Goal: Task Accomplishment & Management: Manage account settings

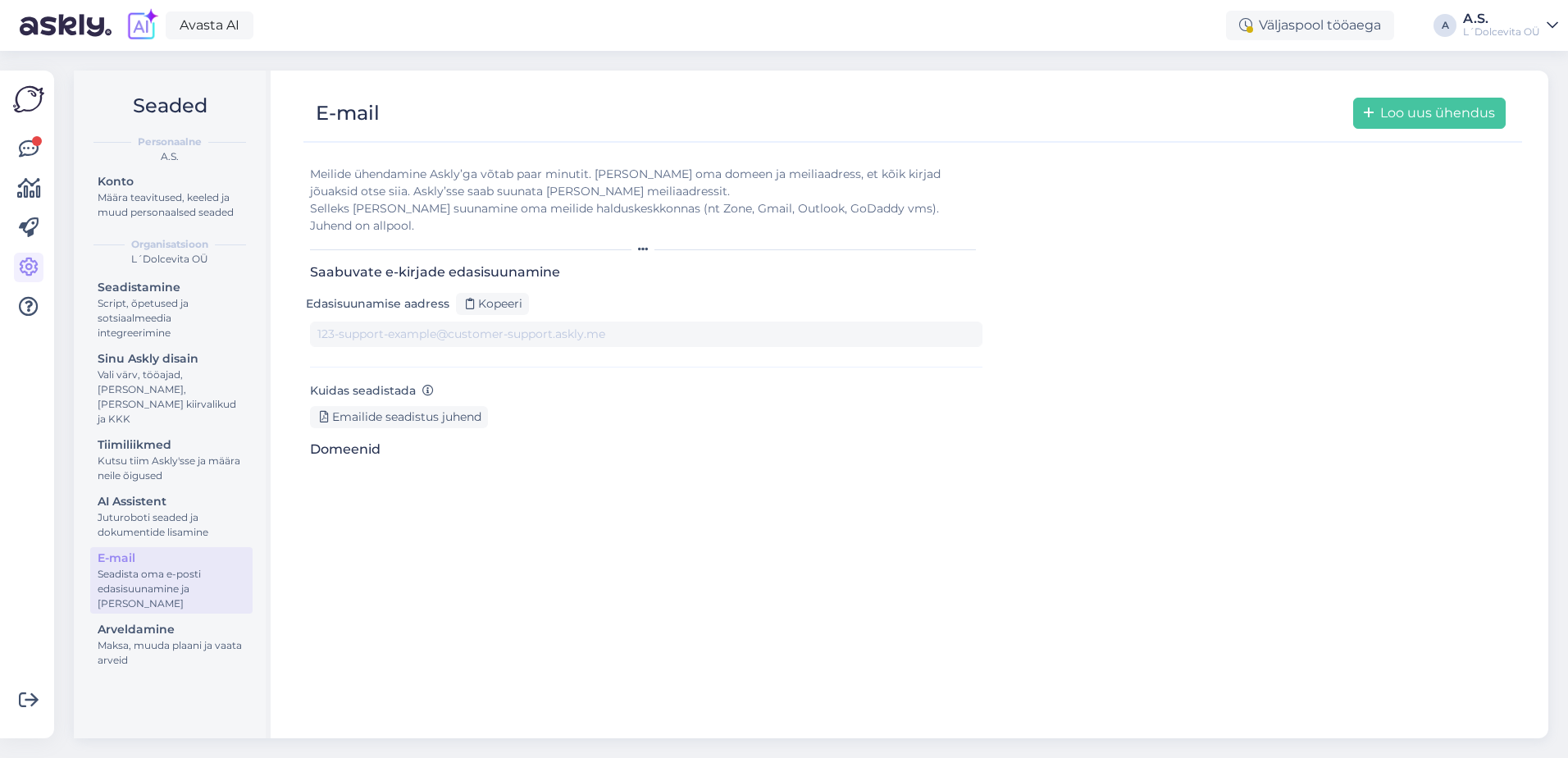
type input "[DOMAIN_NAME][EMAIL_ADDRESS][DOMAIN_NAME]"
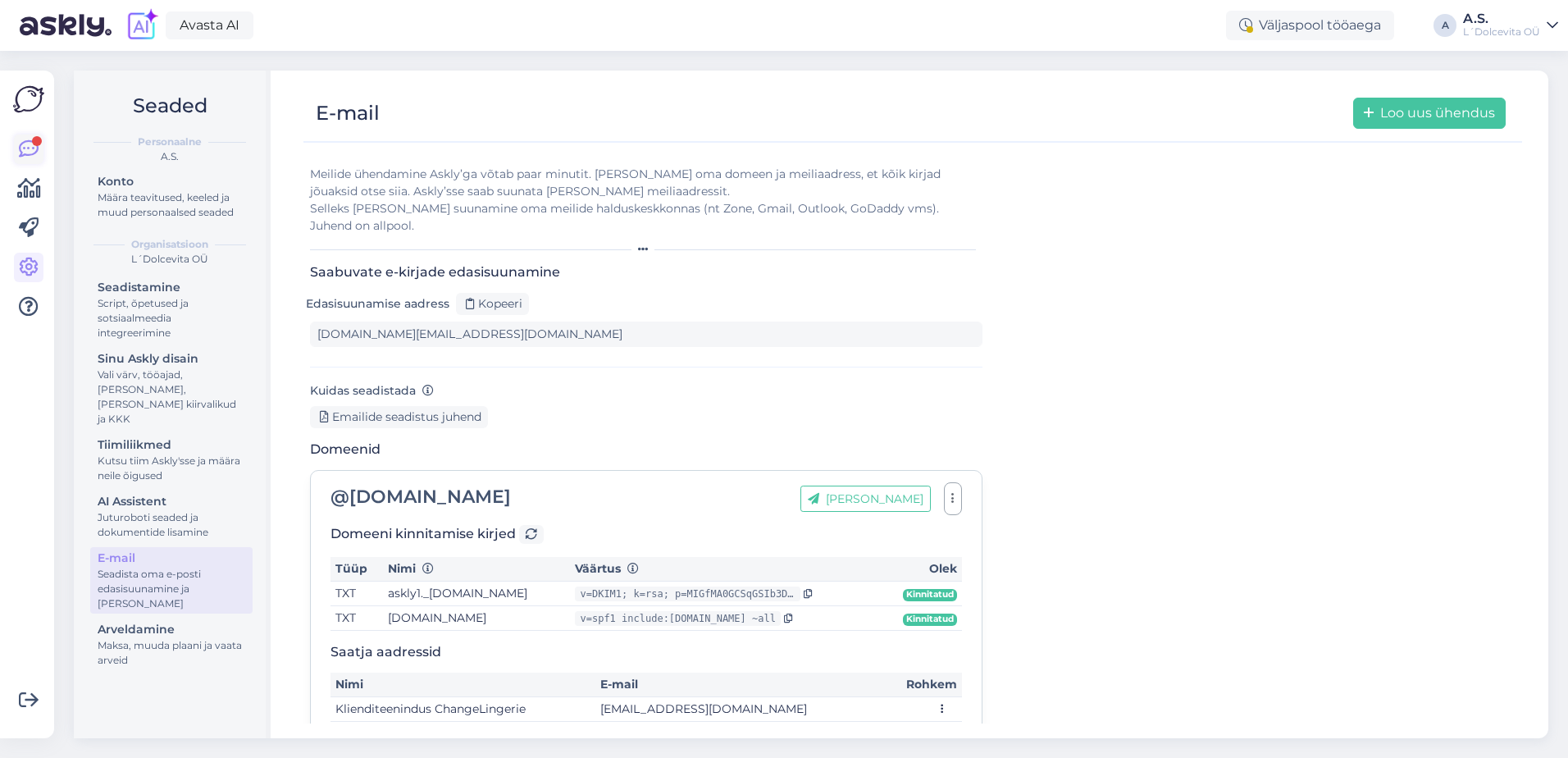
click at [17, 142] on link at bounding box center [28, 149] width 30 height 30
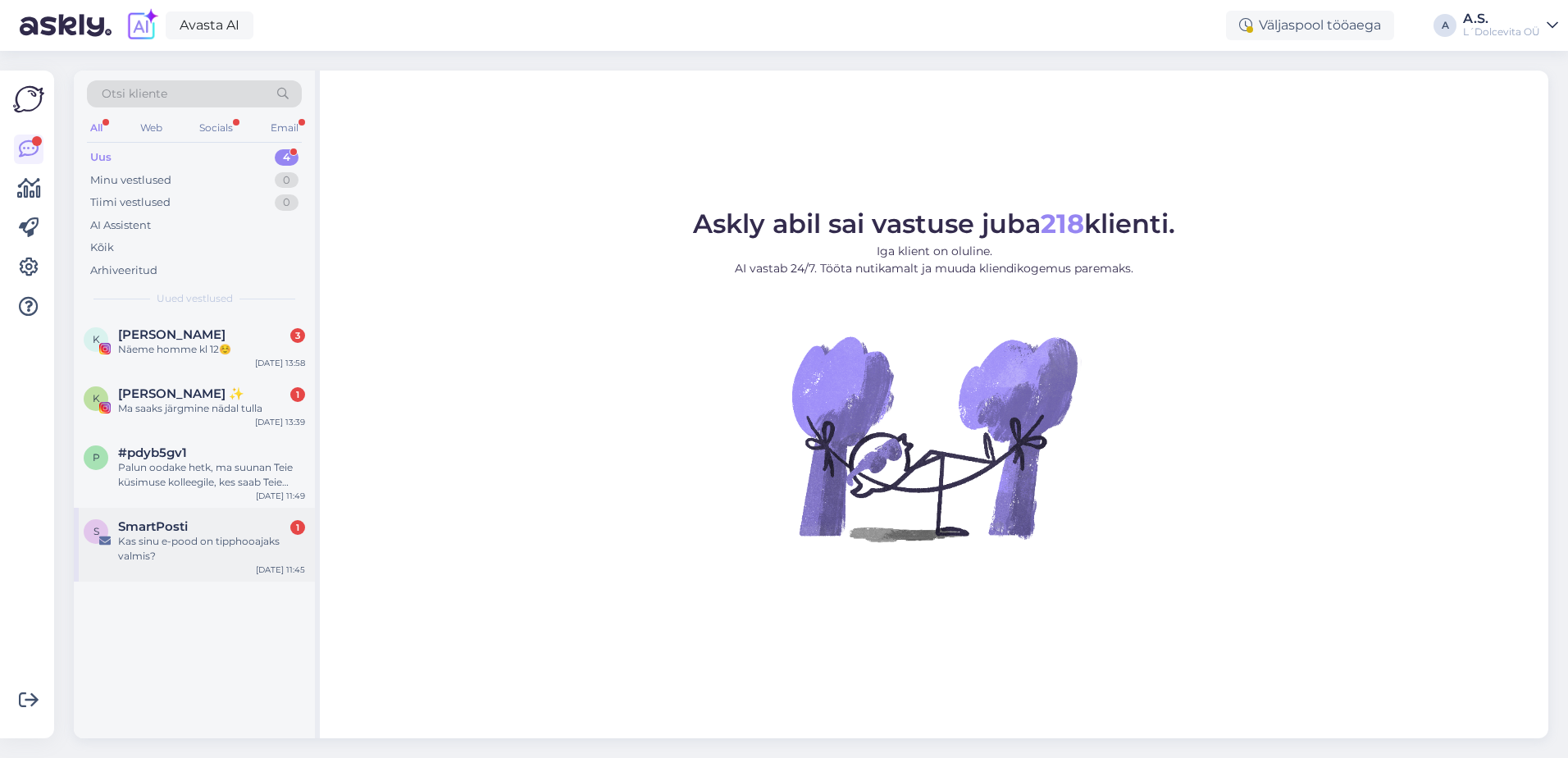
click at [196, 567] on div "S SmartPosti 1 Kas sinu e-pood on tipphooajaks valmis? [DATE] 11:45" at bounding box center [194, 544] width 241 height 74
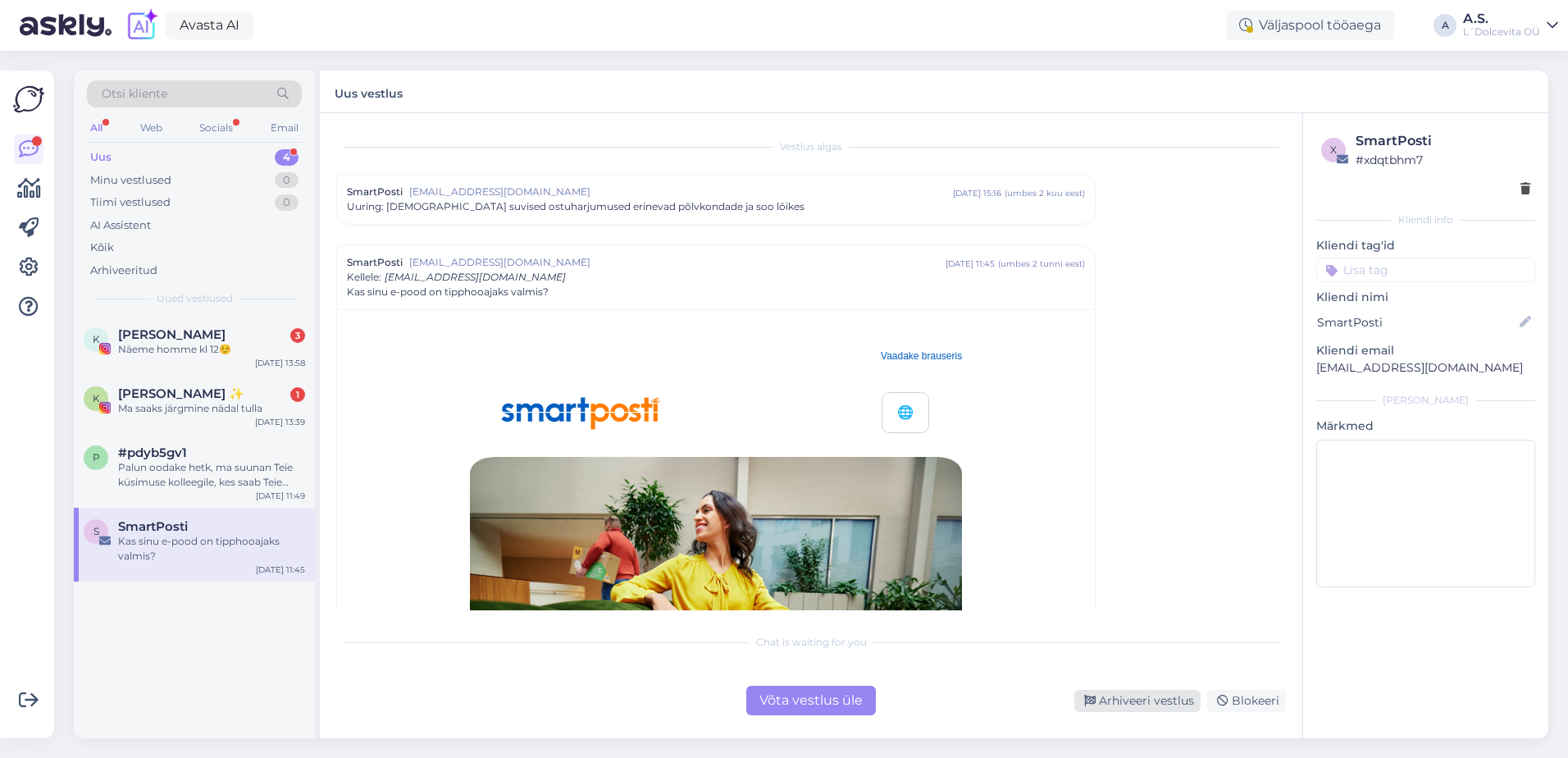
click at [1147, 701] on div "Arhiveeri vestlus" at bounding box center [1137, 701] width 126 height 22
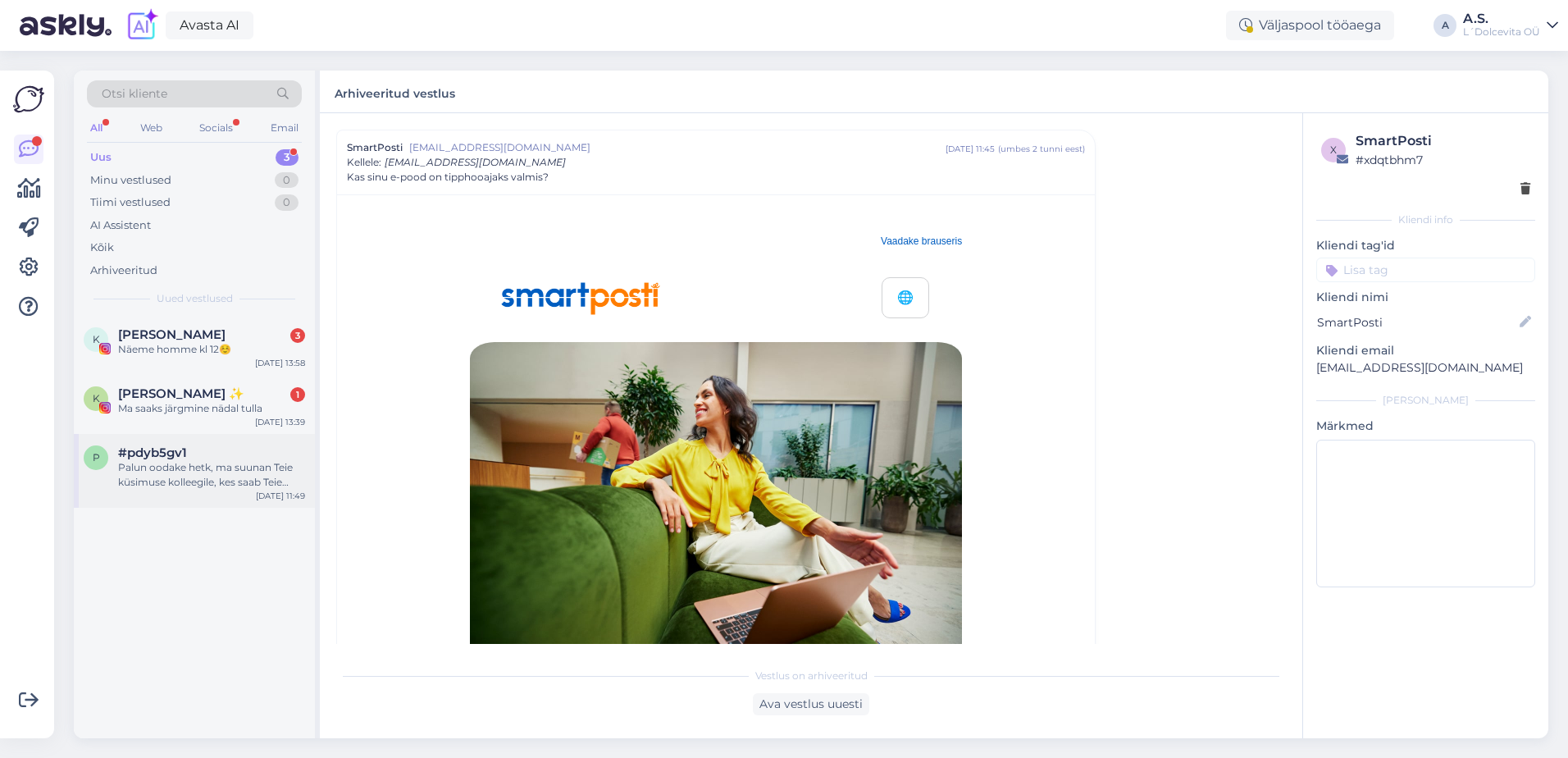
click at [166, 489] on div "p #pdyb5gv1 Palun oodake hetk, ma suunan Teie küsimuse kolleegile, kes saab Tei…" at bounding box center [194, 470] width 241 height 74
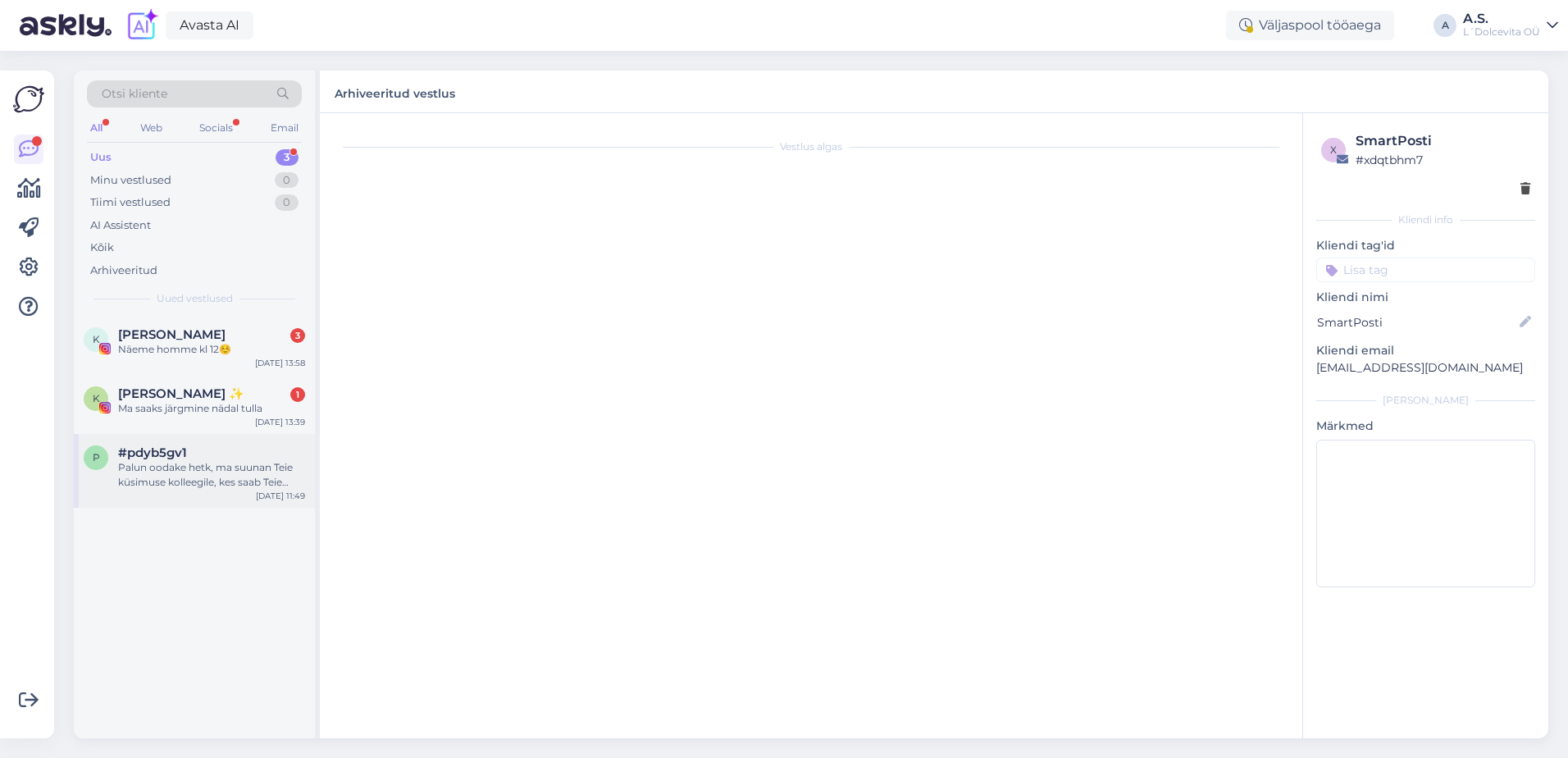
scroll to position [0, 0]
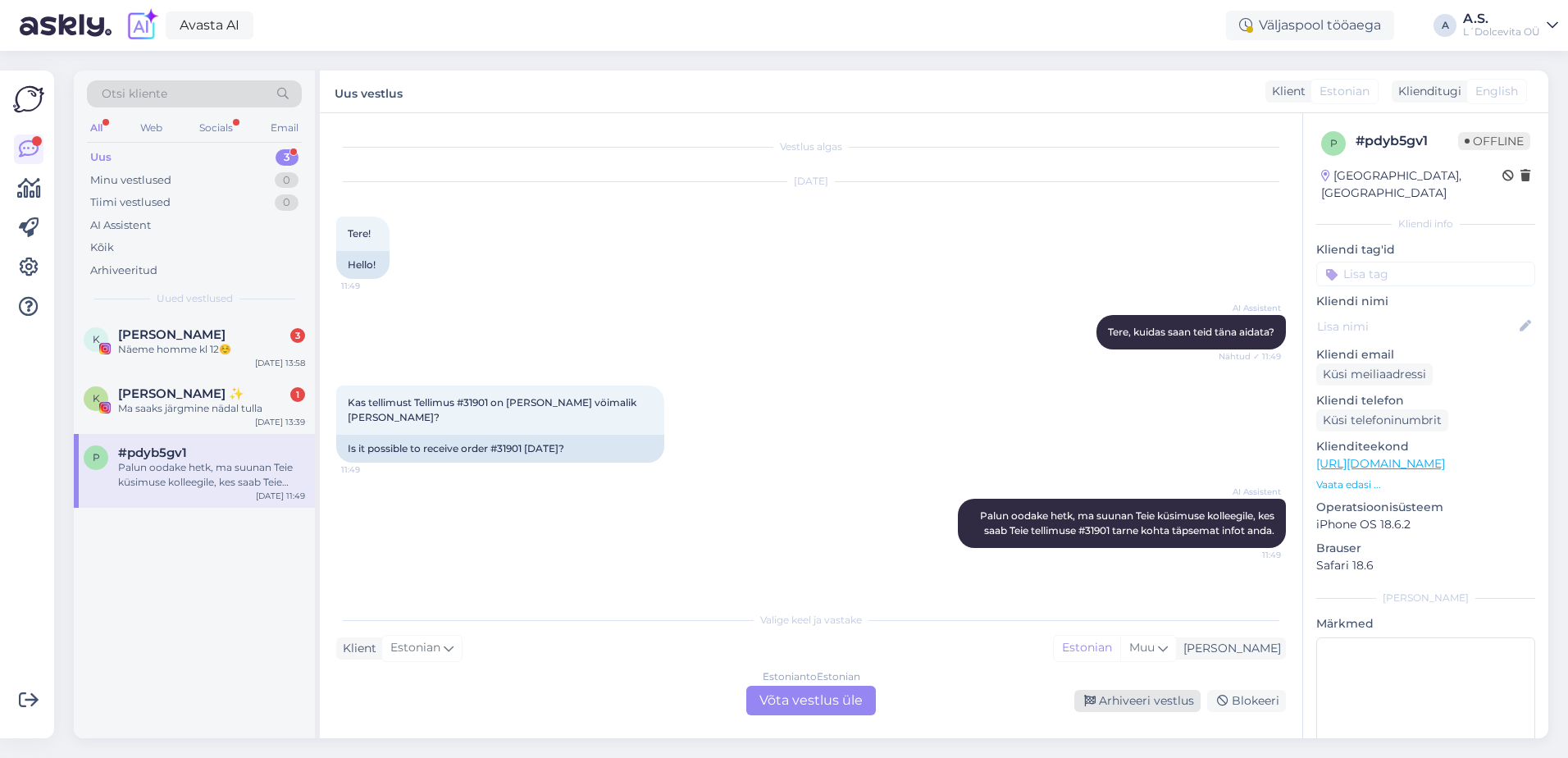
click at [1125, 697] on div "Arhiveeri vestlus" at bounding box center [1137, 701] width 126 height 22
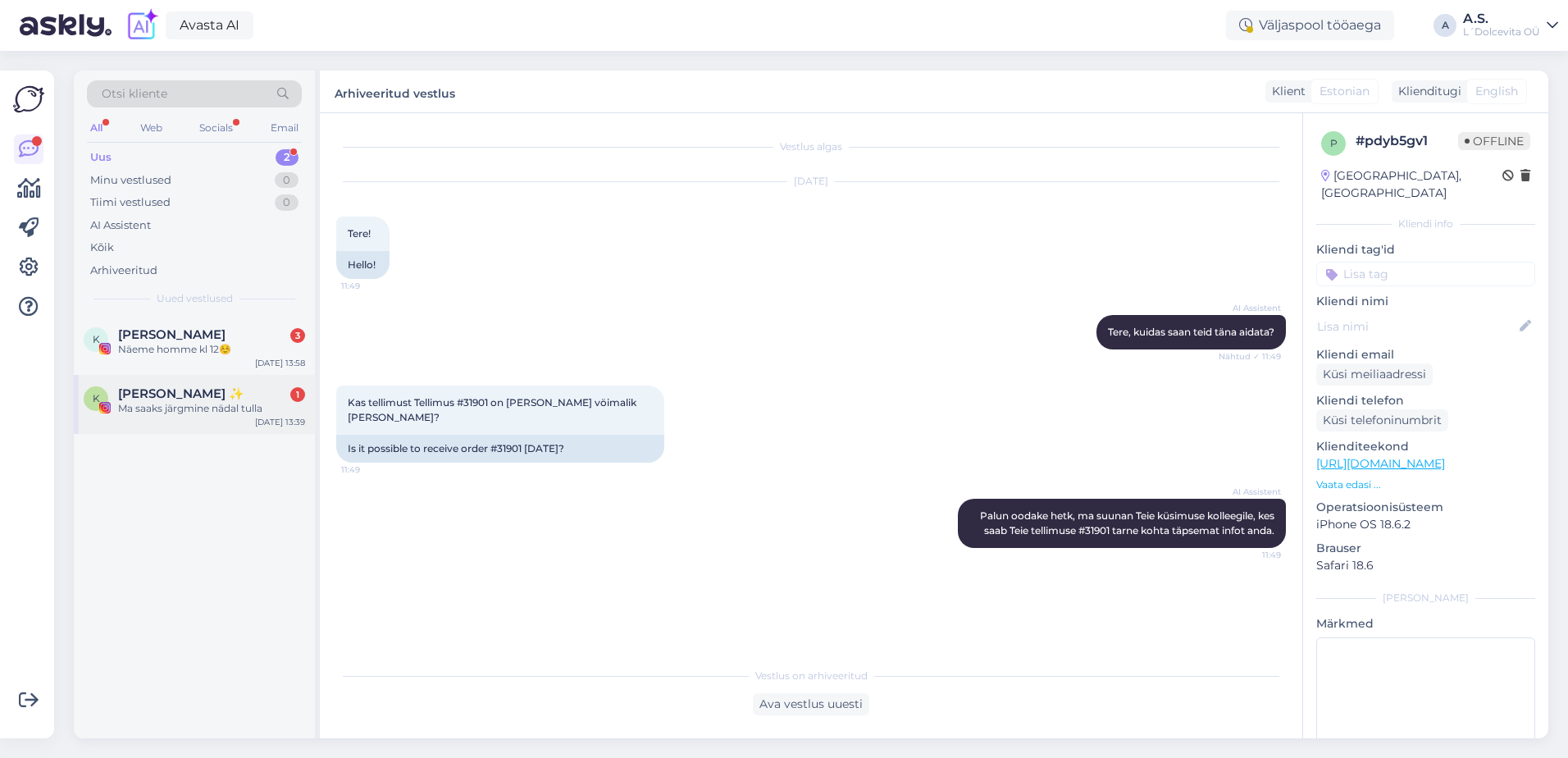
click at [263, 423] on div "[DATE] 13:39" at bounding box center [280, 422] width 50 height 13
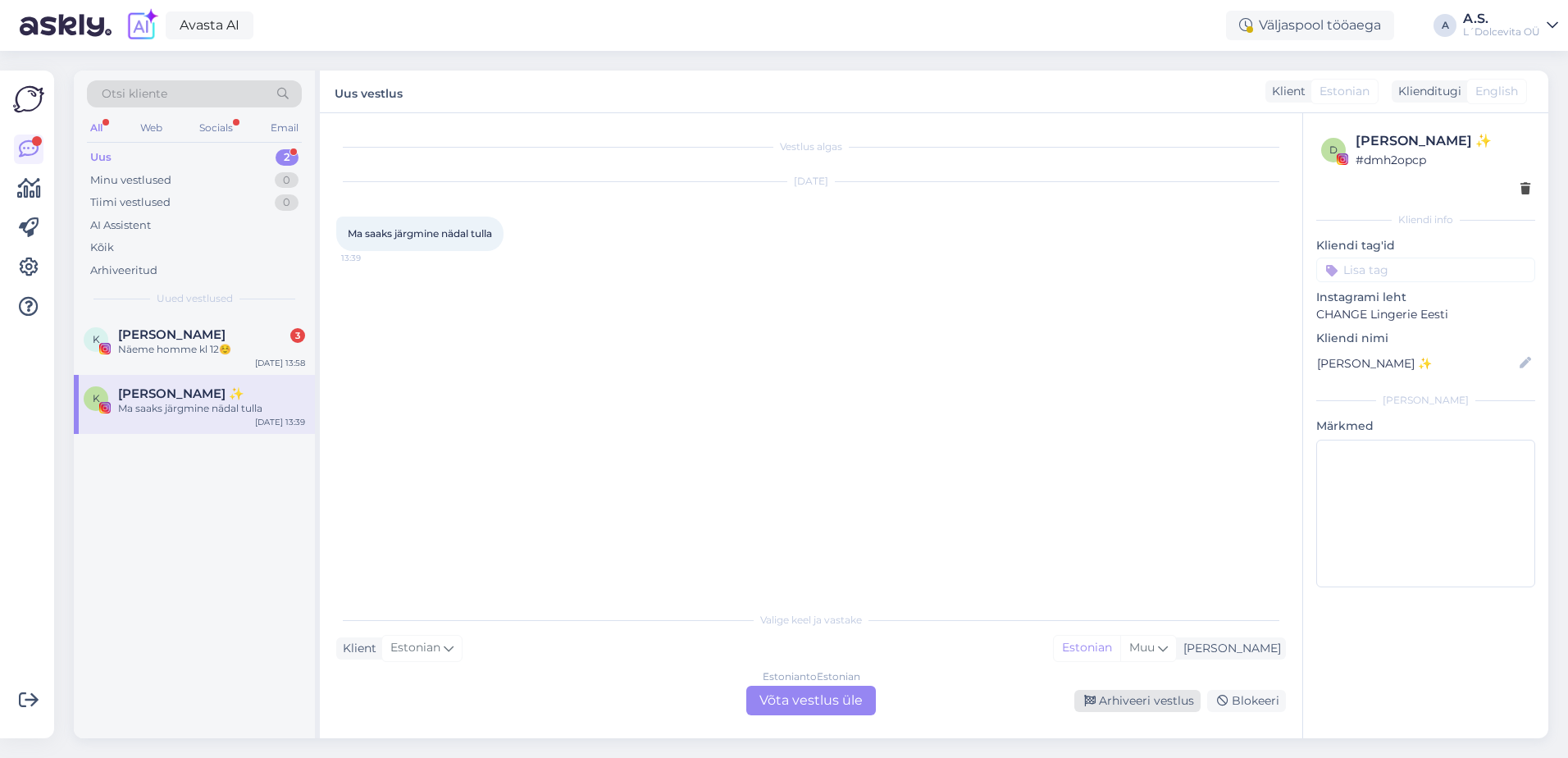
click at [1163, 701] on div "Arhiveeri vestlus" at bounding box center [1137, 701] width 126 height 22
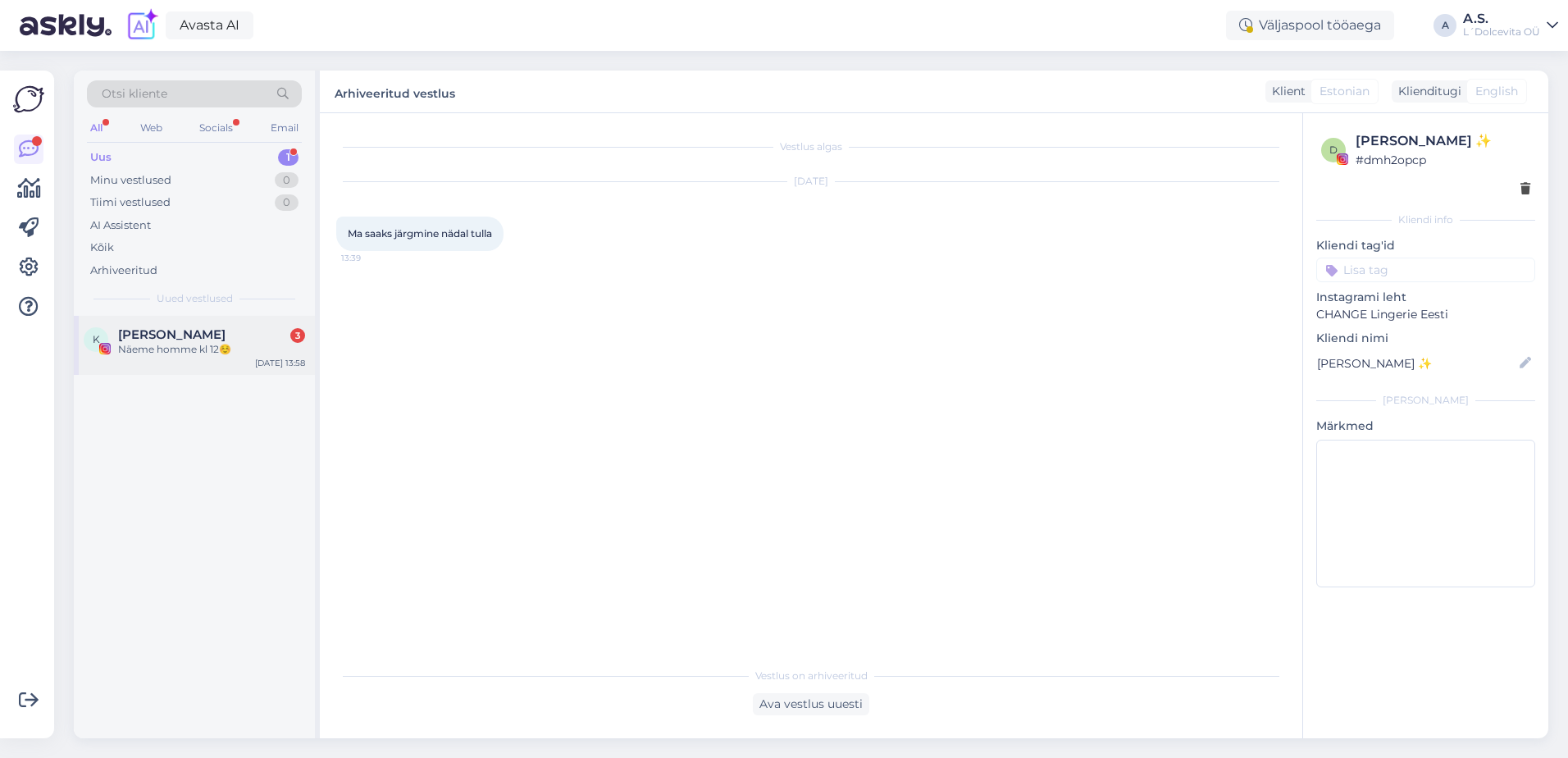
click at [132, 361] on div "K [PERSON_NAME] 3 Näeme homme kl 12☺️ [DATE] 13:58" at bounding box center [194, 346] width 241 height 59
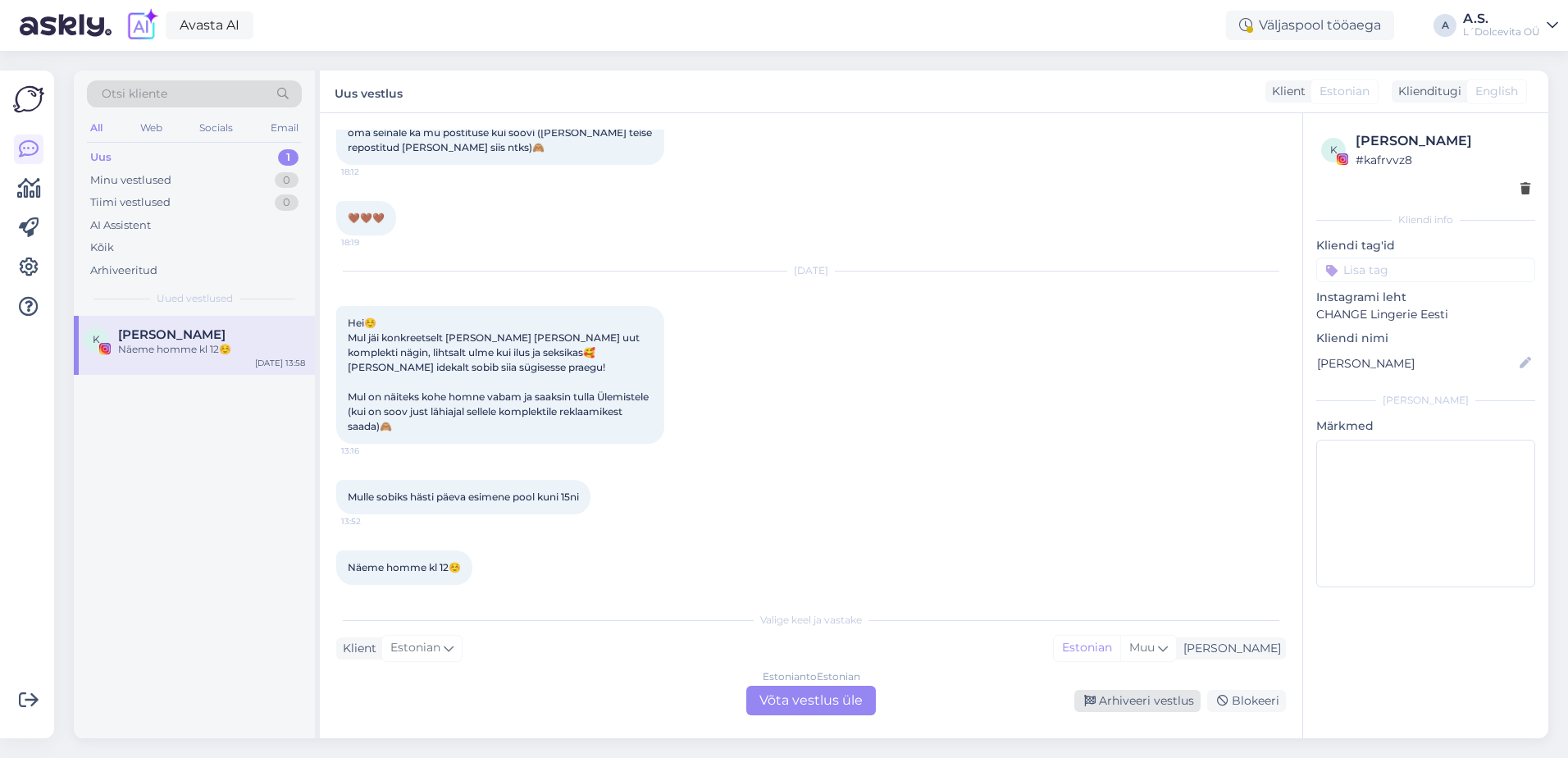
click at [1114, 704] on div "Arhiveeri vestlus" at bounding box center [1137, 701] width 126 height 22
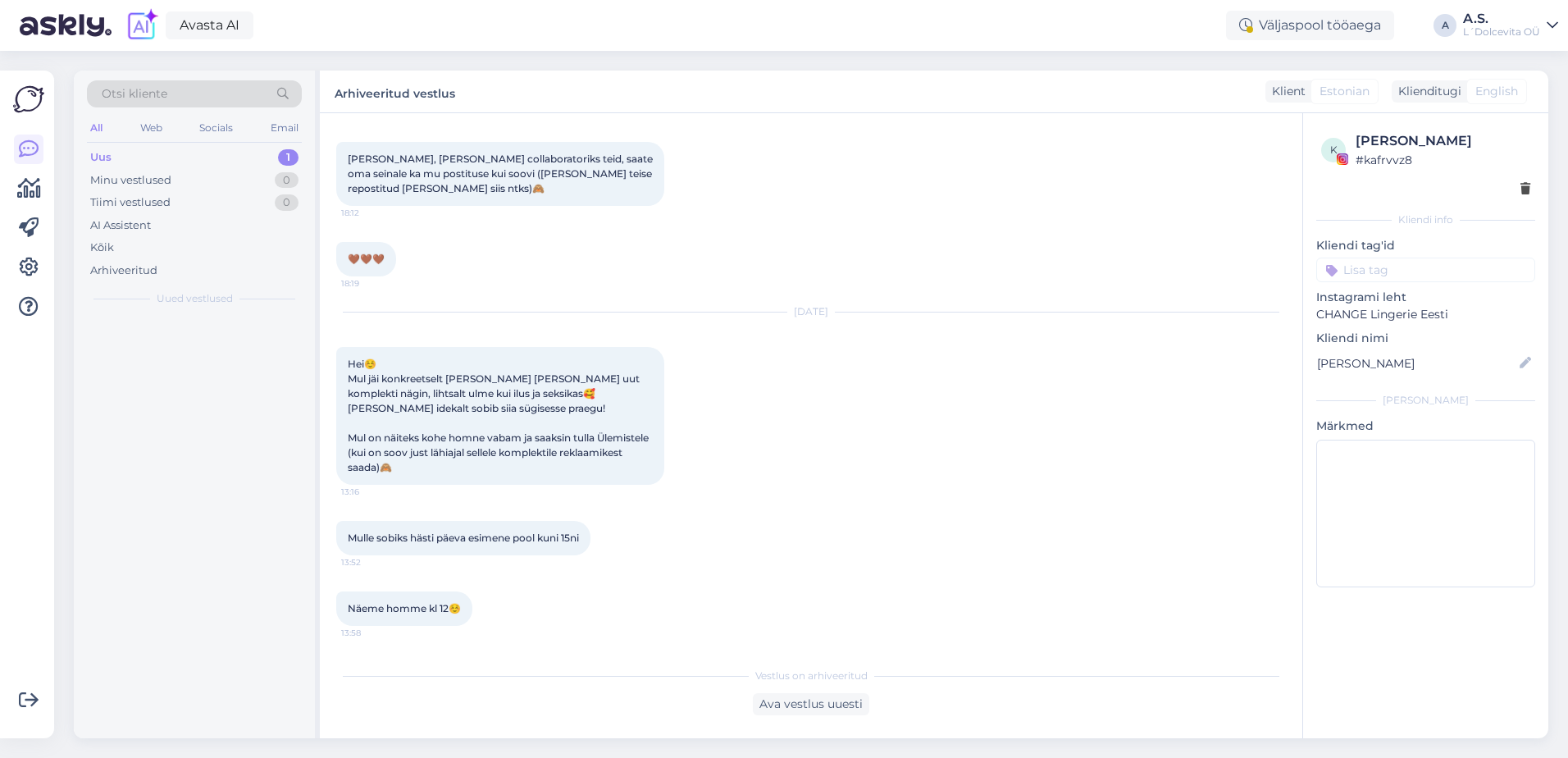
scroll to position [958, 0]
